Goal: Check status: Check status

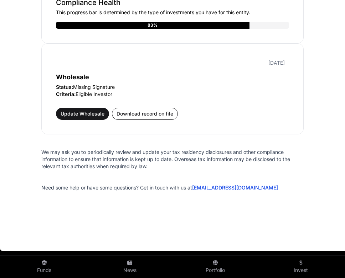
scroll to position [195, 0]
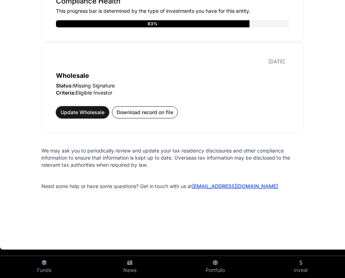
click at [77, 111] on span "Update Wholesale" at bounding box center [83, 112] width 44 height 7
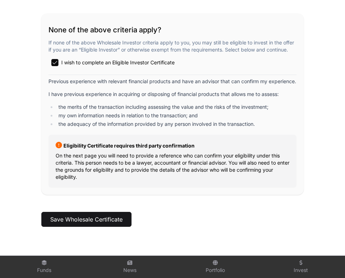
scroll to position [1558, 0]
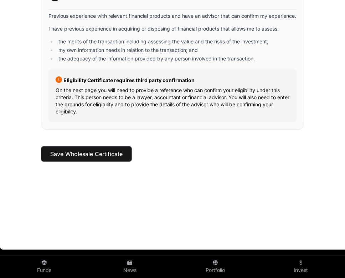
click at [87, 152] on button "Save Wholesale Certificate" at bounding box center [86, 154] width 90 height 15
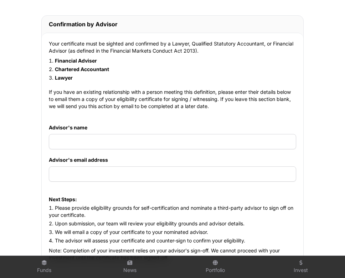
scroll to position [745, 0]
